Goal: Task Accomplishment & Management: Use online tool/utility

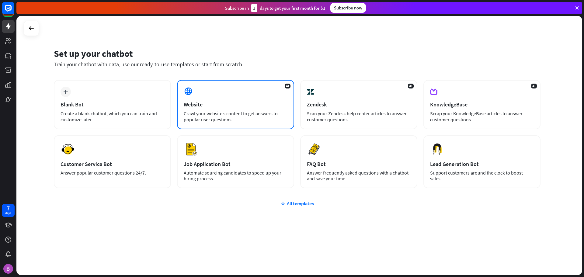
click at [239, 112] on div "Crawl your website’s content to get answers to popular user questions." at bounding box center [236, 116] width 104 height 12
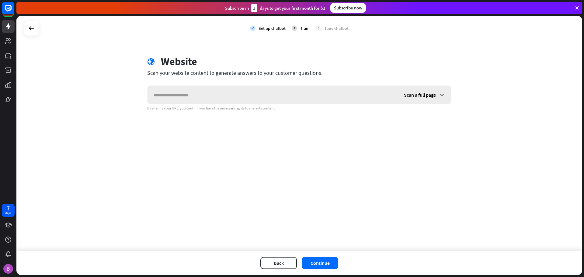
click at [250, 95] on input "text" at bounding box center [273, 95] width 250 height 18
type input "**********"
click at [422, 98] on div "Scan a full page" at bounding box center [424, 95] width 53 height 18
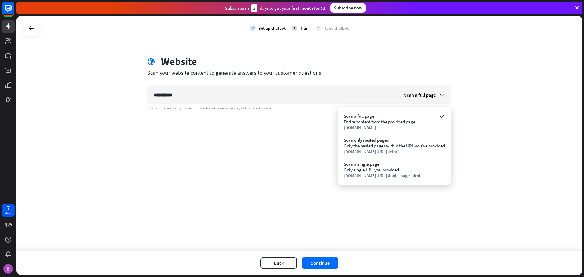
click at [275, 168] on div "**********" at bounding box center [299, 133] width 566 height 235
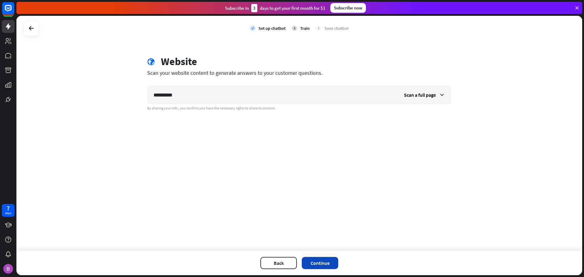
click at [318, 267] on button "Continue" at bounding box center [320, 263] width 37 height 12
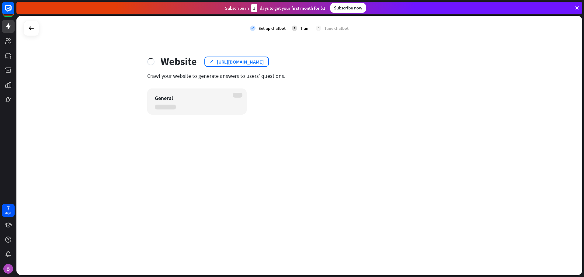
click at [266, 66] on div "edit [URL][DOMAIN_NAME]" at bounding box center [236, 62] width 65 height 10
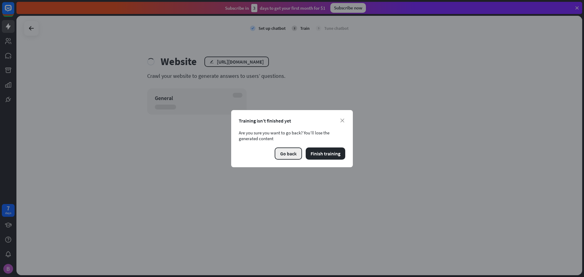
click at [296, 154] on button "Go back" at bounding box center [288, 154] width 27 height 12
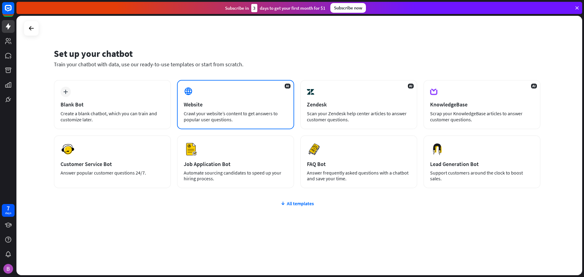
click at [256, 104] on div "Website" at bounding box center [236, 104] width 104 height 7
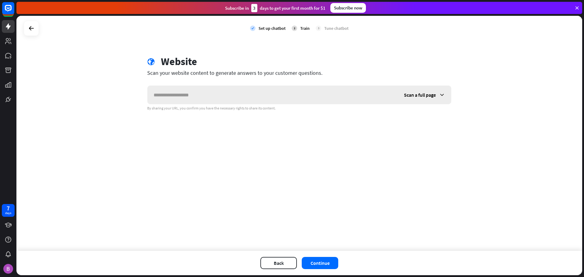
click at [260, 98] on input "text" at bounding box center [273, 95] width 250 height 18
type input "**********"
click at [323, 260] on button "Continue" at bounding box center [320, 263] width 37 height 12
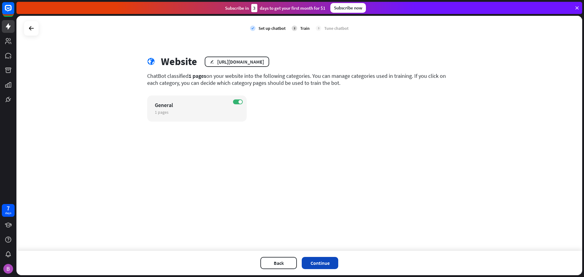
click at [320, 259] on button "Continue" at bounding box center [320, 263] width 37 height 12
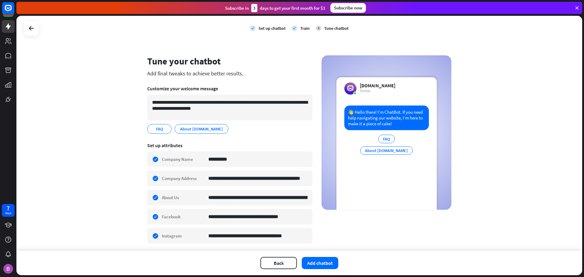
scroll to position [20, 0]
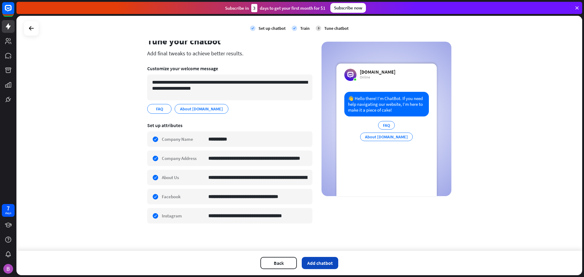
click at [315, 260] on button "Add chatbot" at bounding box center [320, 263] width 37 height 12
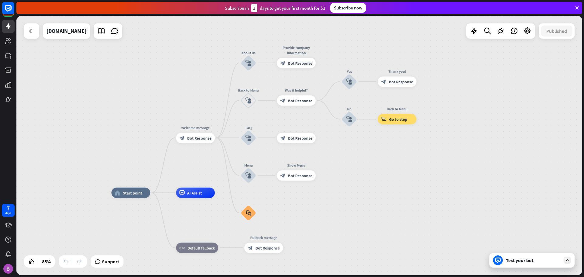
drag, startPoint x: 450, startPoint y: 184, endPoint x: 384, endPoint y: 225, distance: 78.4
click at [532, 262] on div "Test your bot" at bounding box center [533, 260] width 55 height 6
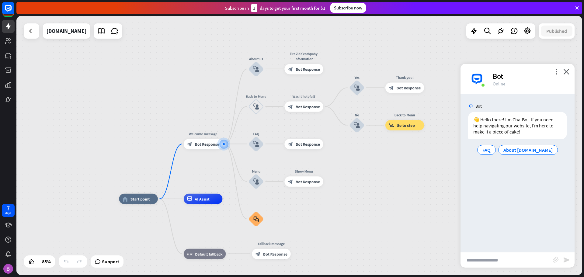
click at [509, 260] on input "text" at bounding box center [507, 260] width 92 height 15
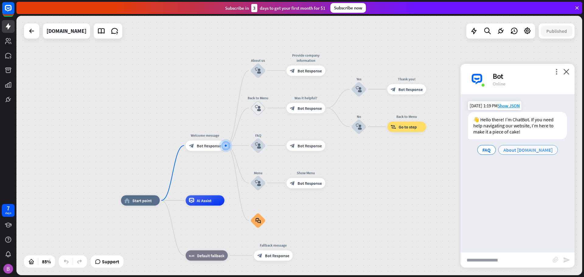
click at [522, 149] on span "About [DOMAIN_NAME]" at bounding box center [528, 150] width 49 height 6
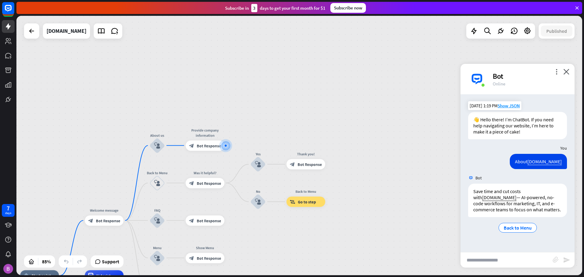
click at [506, 255] on input "text" at bounding box center [507, 260] width 92 height 15
type input "*"
type input "**********"
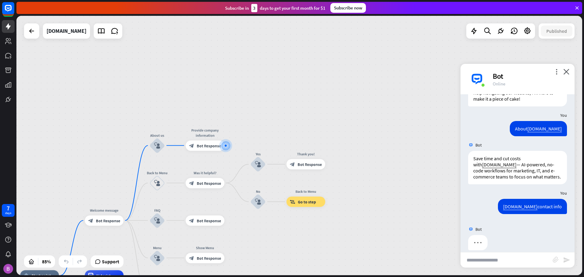
scroll to position [40, 0]
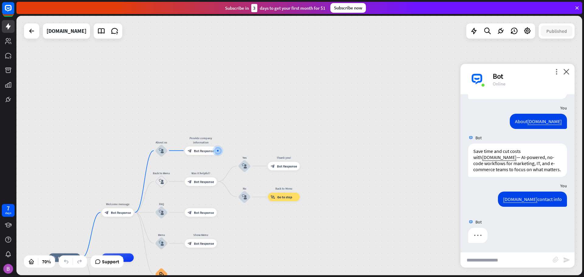
drag, startPoint x: 272, startPoint y: 234, endPoint x: 334, endPoint y: 175, distance: 86.5
click at [334, 178] on div "home_2 Start point Welcome message block_bot_response Bot Response About us blo…" at bounding box center [299, 146] width 566 height 260
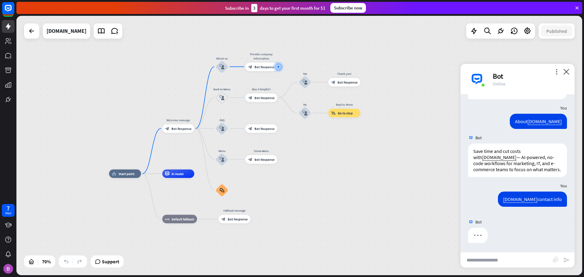
drag, startPoint x: 338, startPoint y: 215, endPoint x: 337, endPoint y: 187, distance: 28.0
click at [337, 187] on div "home_2 Start point Welcome message block_bot_response Bot Response About us blo…" at bounding box center [307, 265] width 396 height 182
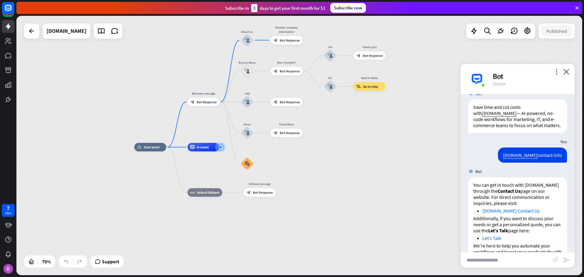
scroll to position [107, 0]
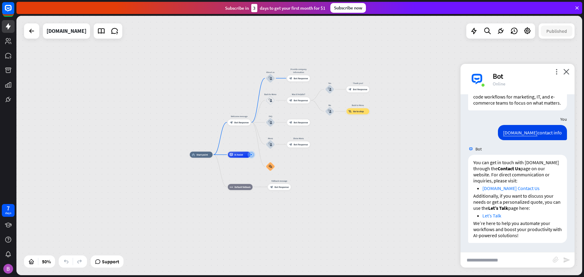
click at [571, 72] on div "more_vert close Bot Online" at bounding box center [518, 79] width 114 height 30
click at [568, 74] on icon "close" at bounding box center [567, 72] width 6 height 6
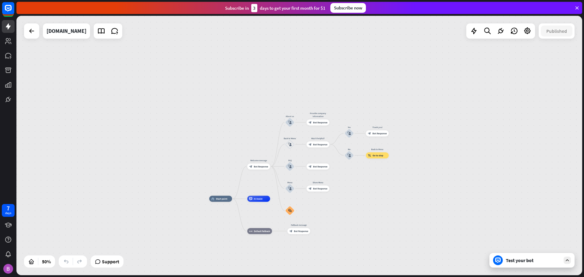
drag, startPoint x: 100, startPoint y: 190, endPoint x: 152, endPoint y: 231, distance: 65.5
click at [152, 231] on div "home_2 Start point Welcome message block_bot_response Bot Response About us blo…" at bounding box center [299, 146] width 566 height 260
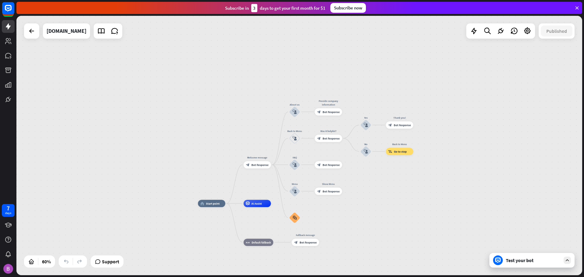
drag, startPoint x: 170, startPoint y: 164, endPoint x: 102, endPoint y: 131, distance: 76.1
click at [102, 131] on div "home_2 Start point Welcome message block_bot_response Bot Response About us blo…" at bounding box center [299, 146] width 566 height 260
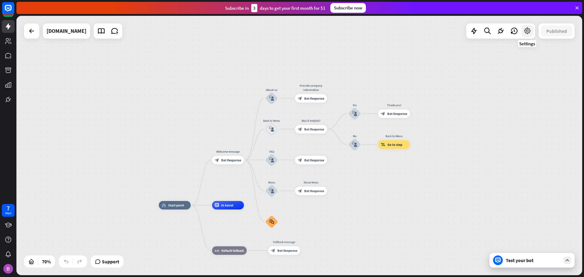
click at [526, 30] on icon at bounding box center [528, 31] width 8 height 8
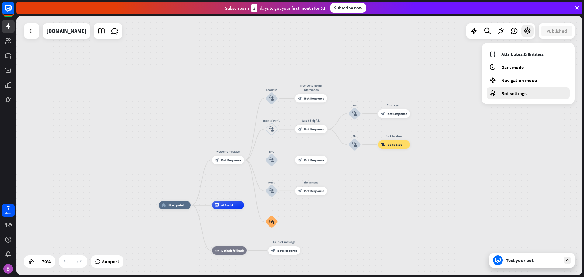
click at [510, 98] on div "Bot settings" at bounding box center [528, 93] width 83 height 12
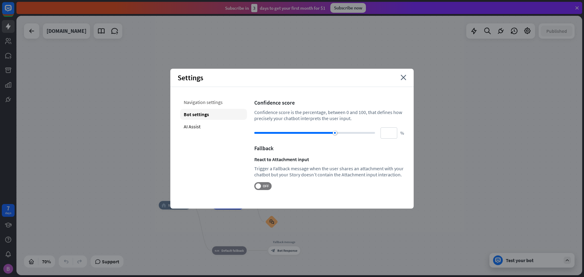
click at [212, 101] on div "Navigation settings" at bounding box center [213, 102] width 67 height 11
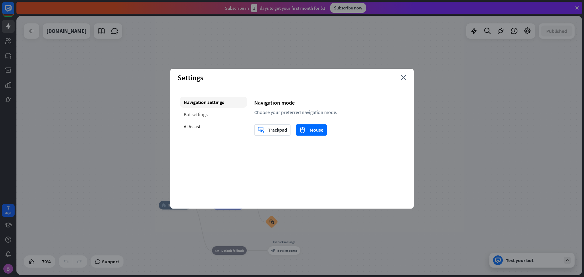
click at [204, 115] on div "Bot settings" at bounding box center [213, 114] width 67 height 11
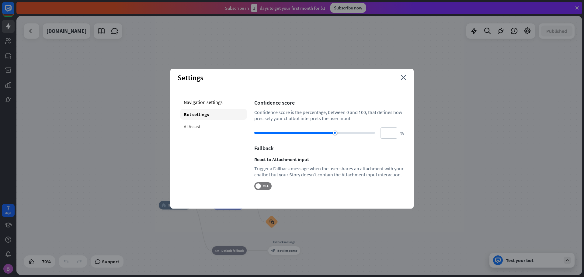
click at [195, 128] on div "AI Assist" at bounding box center [213, 126] width 67 height 11
type input "**"
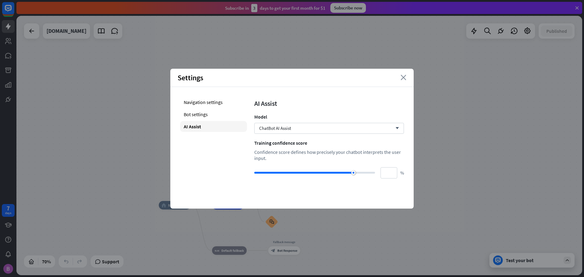
click at [405, 76] on icon "close" at bounding box center [404, 77] width 6 height 5
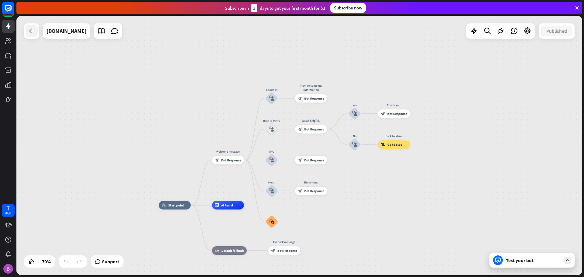
click at [33, 34] on icon at bounding box center [31, 30] width 7 height 7
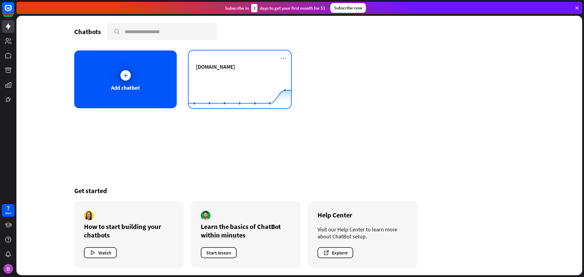
click at [279, 60] on div "[DOMAIN_NAME] Created with Highcharts 10.1.0 0 1 2" at bounding box center [240, 80] width 103 height 58
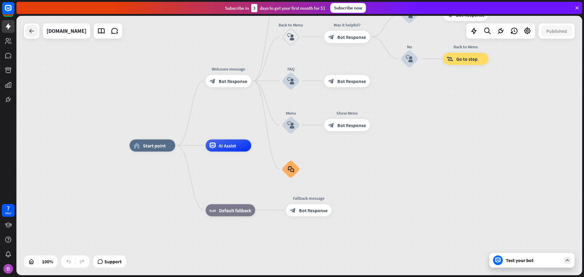
click at [29, 27] on div at bounding box center [32, 31] width 12 height 12
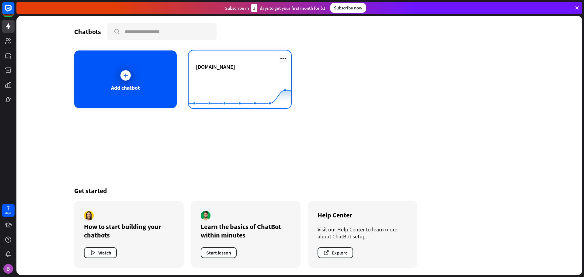
click at [282, 57] on icon at bounding box center [283, 58] width 7 height 7
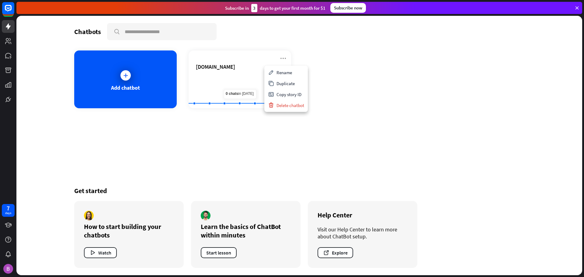
click at [194, 162] on div "Chatbots search Add chatbot [DOMAIN_NAME] Created with Highcharts 10.1.0 0 1 2 …" at bounding box center [299, 146] width 487 height 260
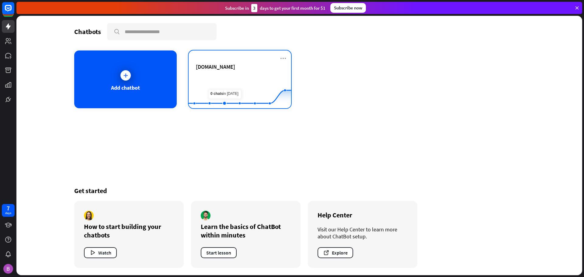
click at [227, 77] on rect at bounding box center [240, 93] width 103 height 38
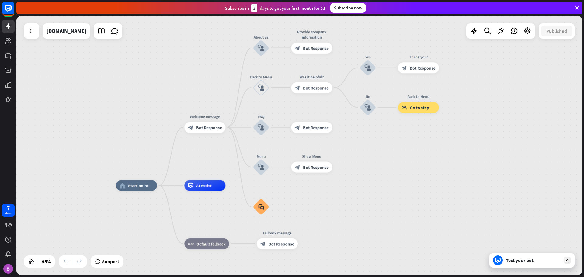
drag, startPoint x: 414, startPoint y: 164, endPoint x: 380, endPoint y: 190, distance: 42.7
click at [148, 176] on div "more_horiz" at bounding box center [148, 173] width 10 height 8
click at [59, 32] on div "[DOMAIN_NAME]" at bounding box center [67, 30] width 40 height 15
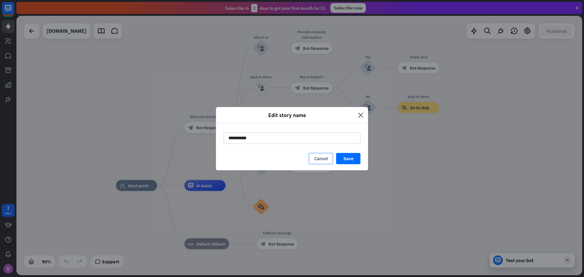
click at [313, 156] on button "Cancel" at bounding box center [321, 158] width 24 height 11
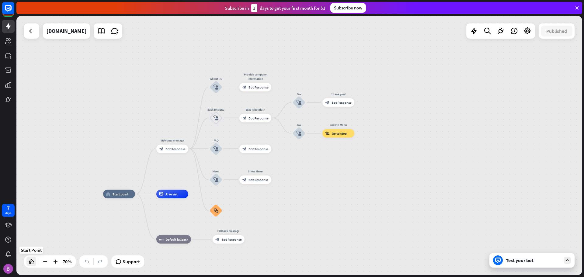
click at [32, 263] on icon at bounding box center [31, 262] width 6 height 6
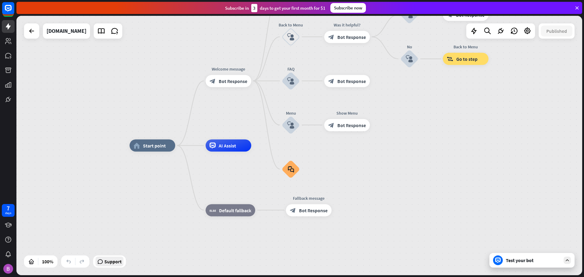
click at [114, 263] on span "Support" at bounding box center [112, 262] width 17 height 10
click at [9, 10] on icon at bounding box center [8, 8] width 7 height 7
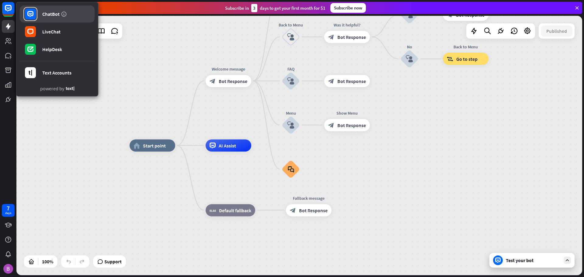
click at [48, 14] on div "ChatBot" at bounding box center [50, 14] width 17 height 6
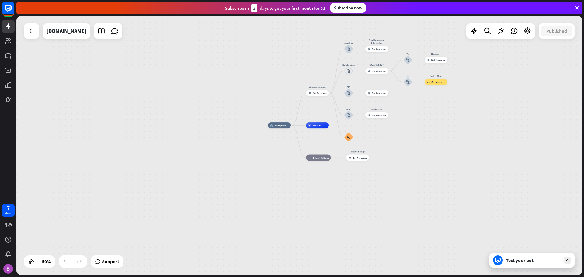
click at [441, 127] on div "home_2 Start point Welcome message block_bot_response Bot Response About us blo…" at bounding box center [299, 146] width 566 height 260
click at [460, 193] on div "home_2 Start point Welcome message block_bot_response Bot Response About us blo…" at bounding box center [409, 194] width 283 height 130
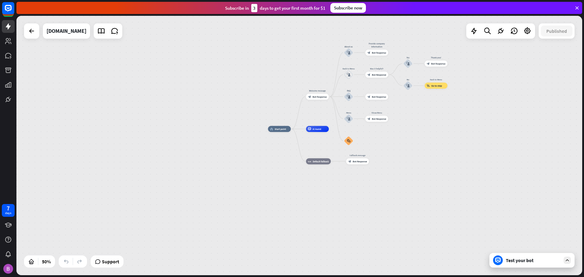
click at [421, 262] on div "home_2 Start point Welcome message block_bot_response Bot Response About us blo…" at bounding box center [299, 146] width 566 height 260
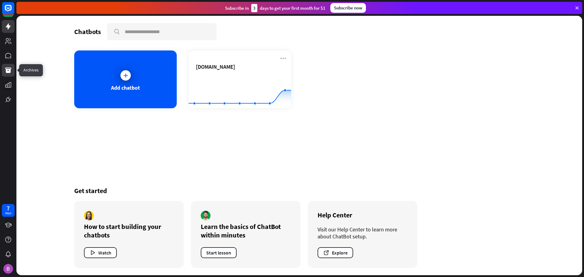
click at [6, 76] on link at bounding box center [8, 70] width 13 height 13
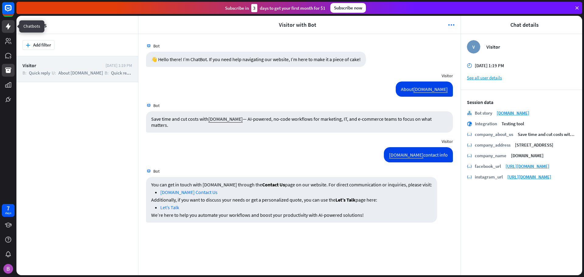
click at [2, 26] on link at bounding box center [8, 26] width 13 height 13
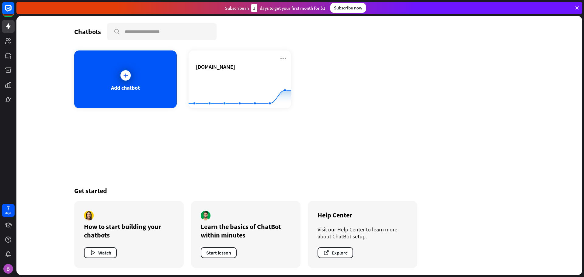
drag, startPoint x: 243, startPoint y: 71, endPoint x: 200, endPoint y: 133, distance: 75.6
click at [200, 133] on div "Chatbots search Add chatbot [DOMAIN_NAME] Created with Highcharts 10.1.0 0 1 2 …" at bounding box center [299, 146] width 487 height 260
click at [111, 253] on button "Watch" at bounding box center [100, 252] width 33 height 11
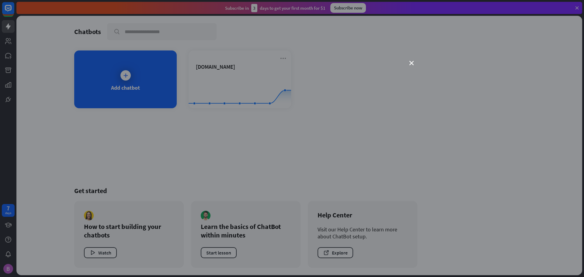
click at [493, 62] on div "close" at bounding box center [292, 138] width 584 height 277
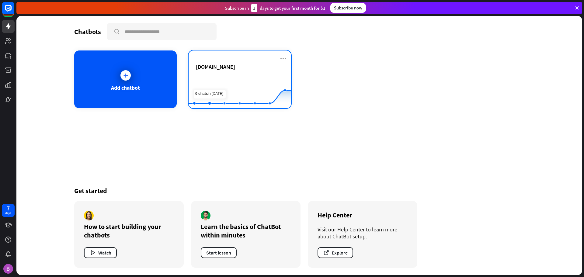
click at [223, 71] on div "[DOMAIN_NAME]" at bounding box center [240, 73] width 88 height 21
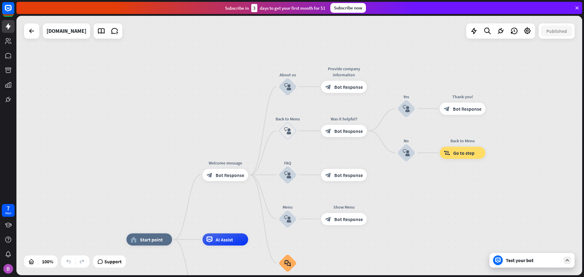
drag, startPoint x: 431, startPoint y: 170, endPoint x: 422, endPoint y: 273, distance: 103.5
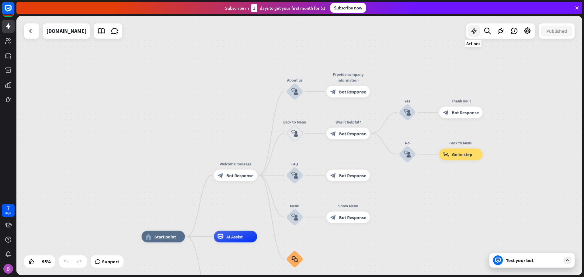
click at [474, 33] on icon at bounding box center [474, 31] width 8 height 8
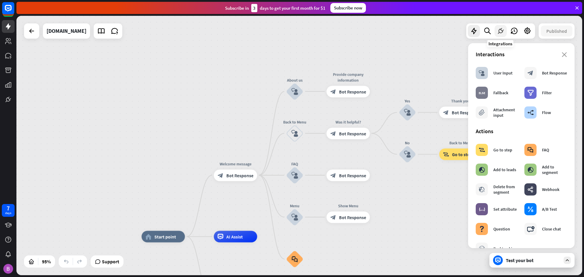
click at [502, 32] on icon at bounding box center [501, 31] width 8 height 8
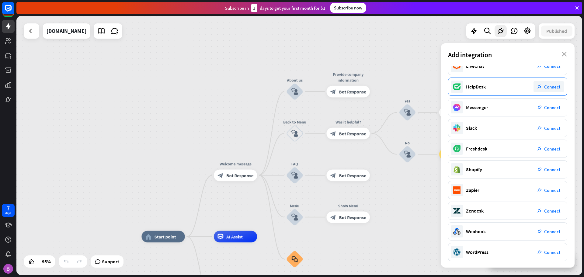
scroll to position [31, 0]
click at [563, 55] on icon "close" at bounding box center [564, 54] width 5 height 5
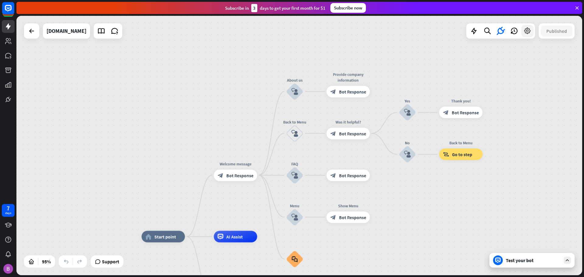
click at [532, 33] on div at bounding box center [528, 31] width 12 height 12
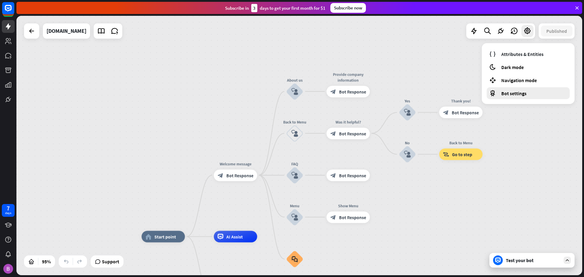
click at [520, 95] on span "Bot settings" at bounding box center [514, 93] width 25 height 6
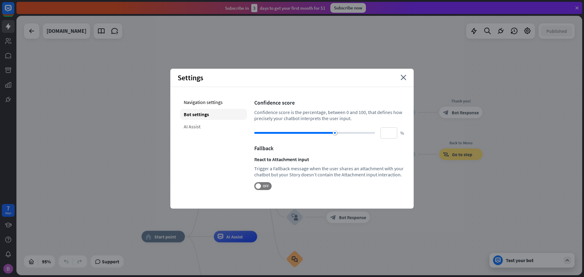
click at [197, 127] on div "AI Assist" at bounding box center [213, 126] width 67 height 11
type input "**"
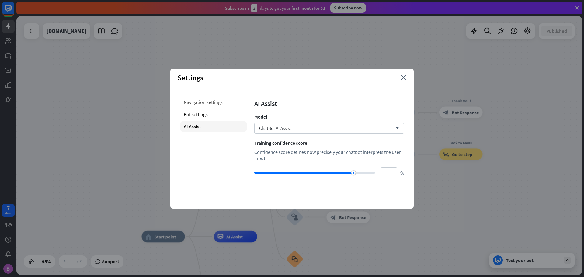
click at [229, 107] on div "Navigation settings" at bounding box center [213, 102] width 67 height 11
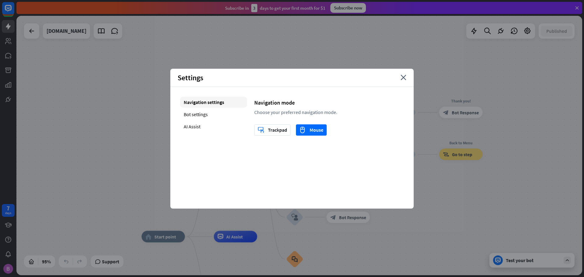
click at [412, 75] on div "Settings close" at bounding box center [291, 78] width 243 height 18
click at [405, 78] on icon "close" at bounding box center [404, 77] width 6 height 5
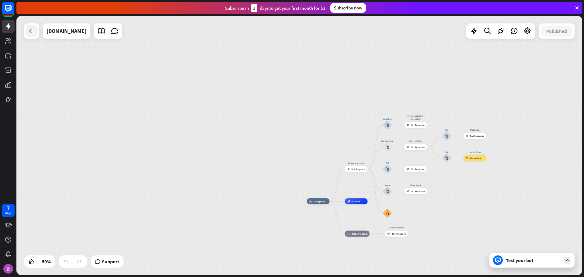
click at [26, 30] on div at bounding box center [32, 31] width 12 height 12
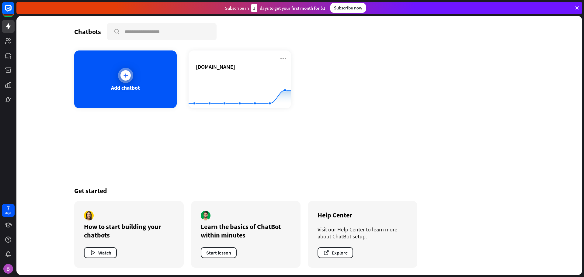
click at [133, 75] on div "Add chatbot" at bounding box center [125, 80] width 103 height 58
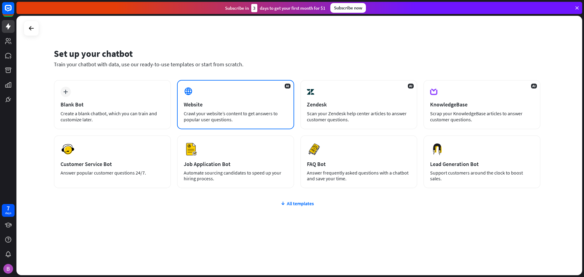
click at [243, 108] on div "Website" at bounding box center [236, 104] width 104 height 7
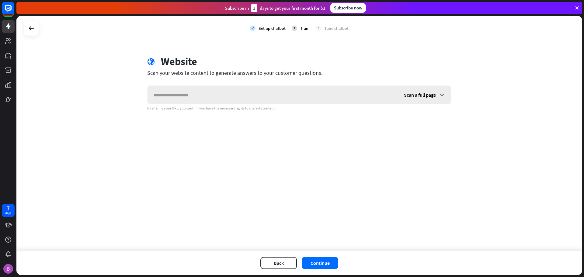
click at [244, 92] on input "text" at bounding box center [273, 95] width 250 height 18
type input "**********"
click at [326, 263] on button "Continue" at bounding box center [320, 263] width 37 height 12
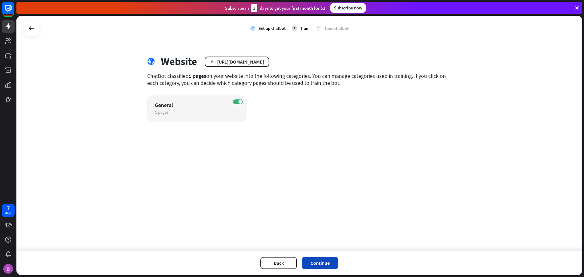
click at [323, 259] on button "Continue" at bounding box center [320, 263] width 37 height 12
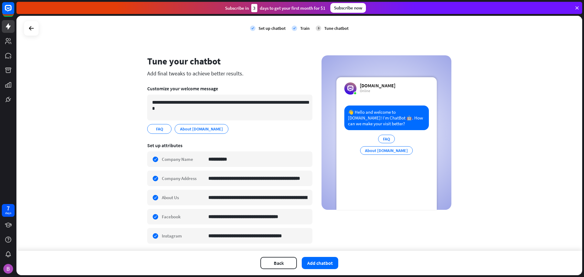
drag, startPoint x: 314, startPoint y: 26, endPoint x: 317, endPoint y: 29, distance: 3.9
click at [316, 27] on div "3" at bounding box center [318, 28] width 5 height 5
click at [318, 30] on div "3" at bounding box center [318, 28] width 5 height 5
click at [323, 257] on button "Add chatbot" at bounding box center [320, 263] width 37 height 12
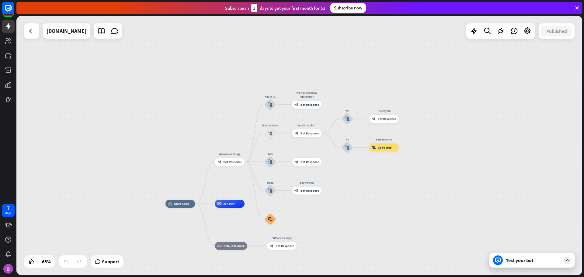
drag, startPoint x: 396, startPoint y: 138, endPoint x: 406, endPoint y: 181, distance: 43.8
click at [406, 187] on div "home_2 Start point Welcome message block_bot_response Bot Response About us blo…" at bounding box center [299, 146] width 566 height 260
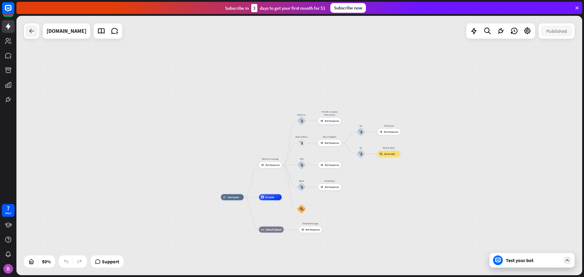
click at [35, 33] on div at bounding box center [32, 31] width 12 height 12
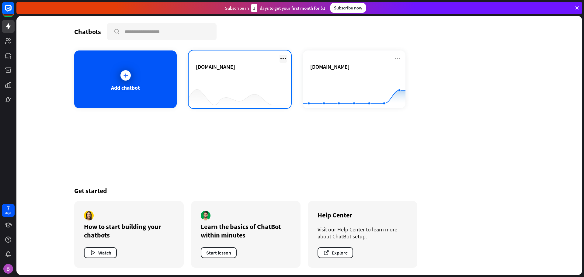
click at [281, 59] on icon at bounding box center [283, 58] width 7 height 7
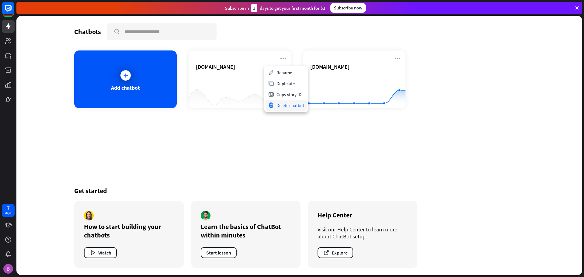
click at [281, 108] on div "Delete chatbot" at bounding box center [286, 105] width 41 height 11
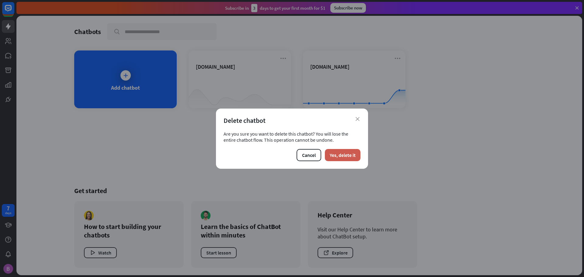
click at [333, 156] on button "Yes, delete it" at bounding box center [343, 155] width 36 height 12
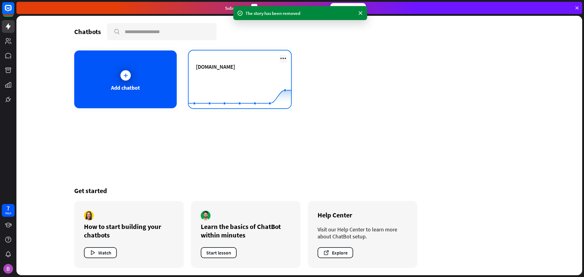
click at [284, 61] on icon at bounding box center [283, 58] width 7 height 7
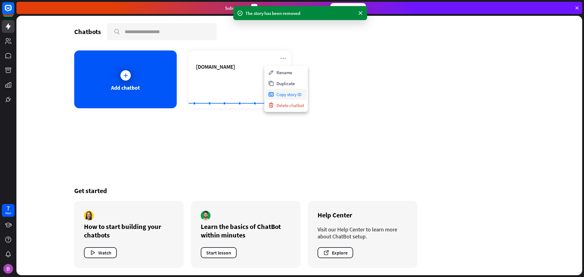
click at [298, 98] on div "Copy story ID" at bounding box center [286, 94] width 41 height 11
click at [411, 91] on div "Add chatbot [DOMAIN_NAME] Created with Highcharts 10.1.0 0 1 2" at bounding box center [299, 80] width 450 height 58
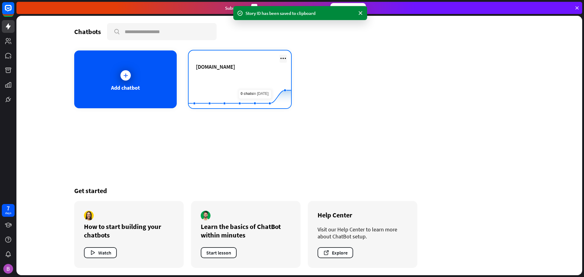
click at [283, 57] on icon at bounding box center [283, 58] width 7 height 7
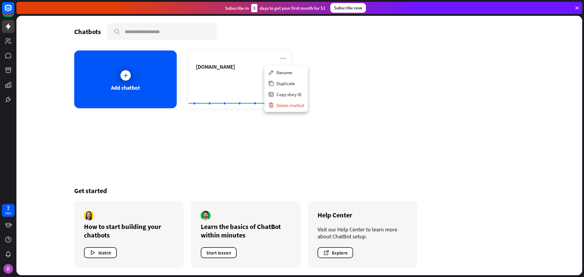
click at [142, 183] on div "Get started How to start building your chatbots Watch Learn the basics of ChatB…" at bounding box center [299, 227] width 450 height 96
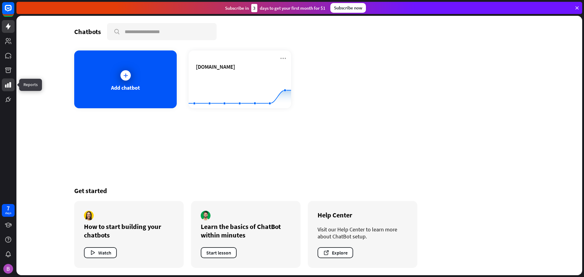
click at [10, 83] on icon at bounding box center [8, 84] width 6 height 5
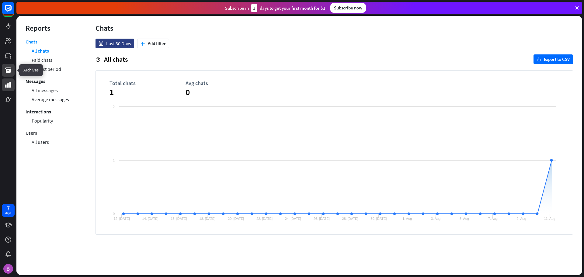
click at [11, 70] on icon at bounding box center [8, 70] width 7 height 7
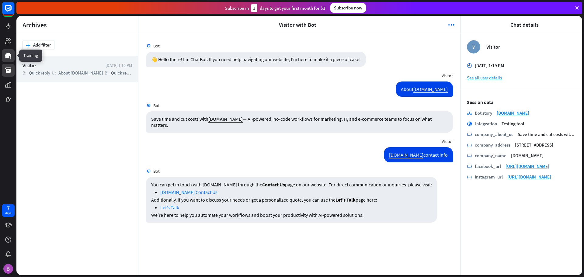
click at [10, 58] on icon at bounding box center [8, 55] width 7 height 7
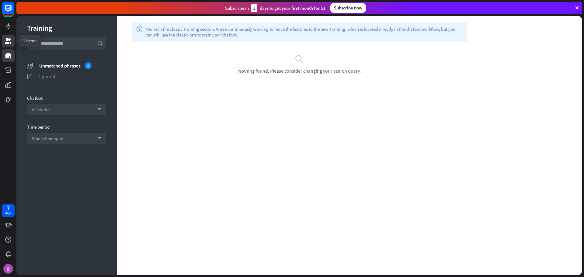
click at [5, 39] on icon at bounding box center [8, 40] width 7 height 7
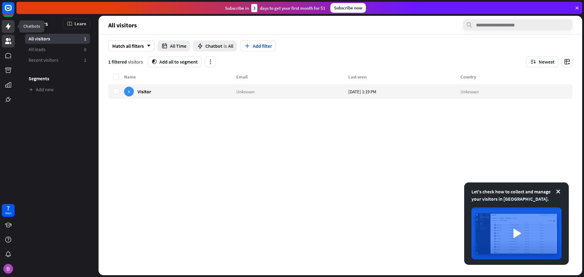
click at [5, 25] on icon at bounding box center [8, 26] width 7 height 7
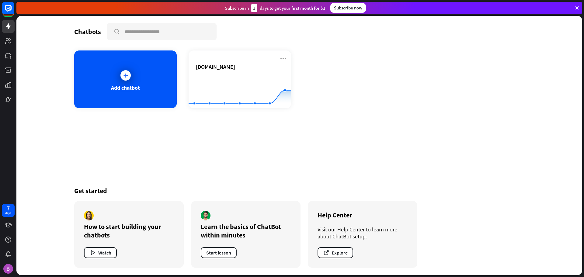
drag, startPoint x: 227, startPoint y: 72, endPoint x: 184, endPoint y: 168, distance: 105.9
click at [184, 168] on div "Chatbots search Add chatbot [DOMAIN_NAME] Created with Highcharts 10.1.0 0 1 2 …" at bounding box center [299, 146] width 487 height 260
